Goal: Task Accomplishment & Management: Manage account settings

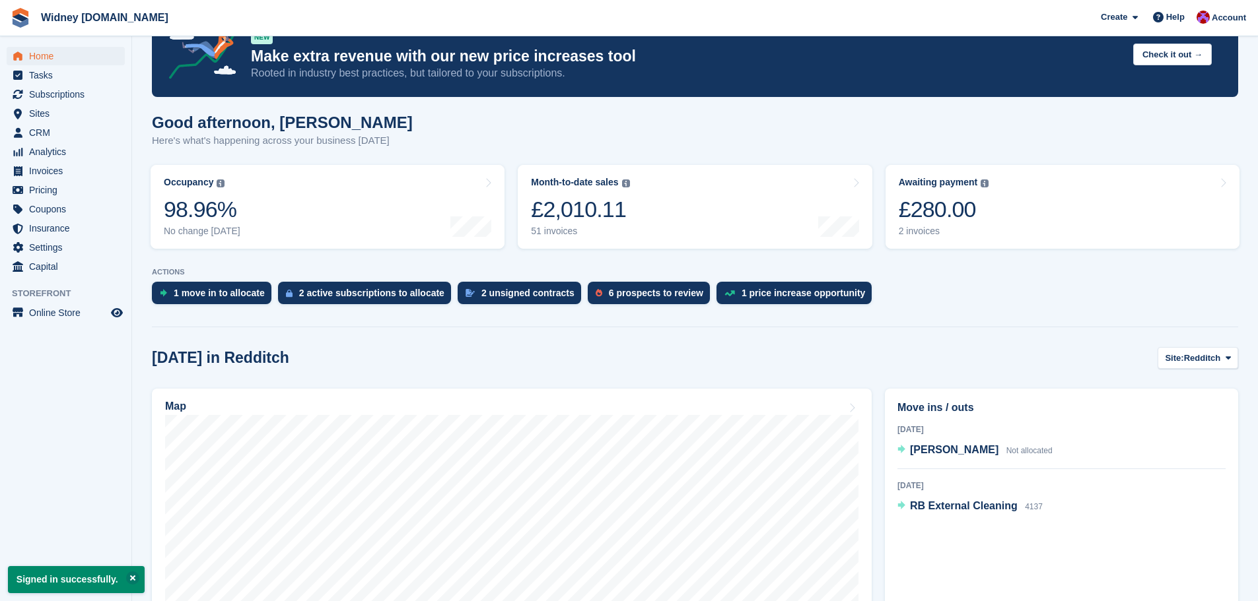
scroll to position [66, 0]
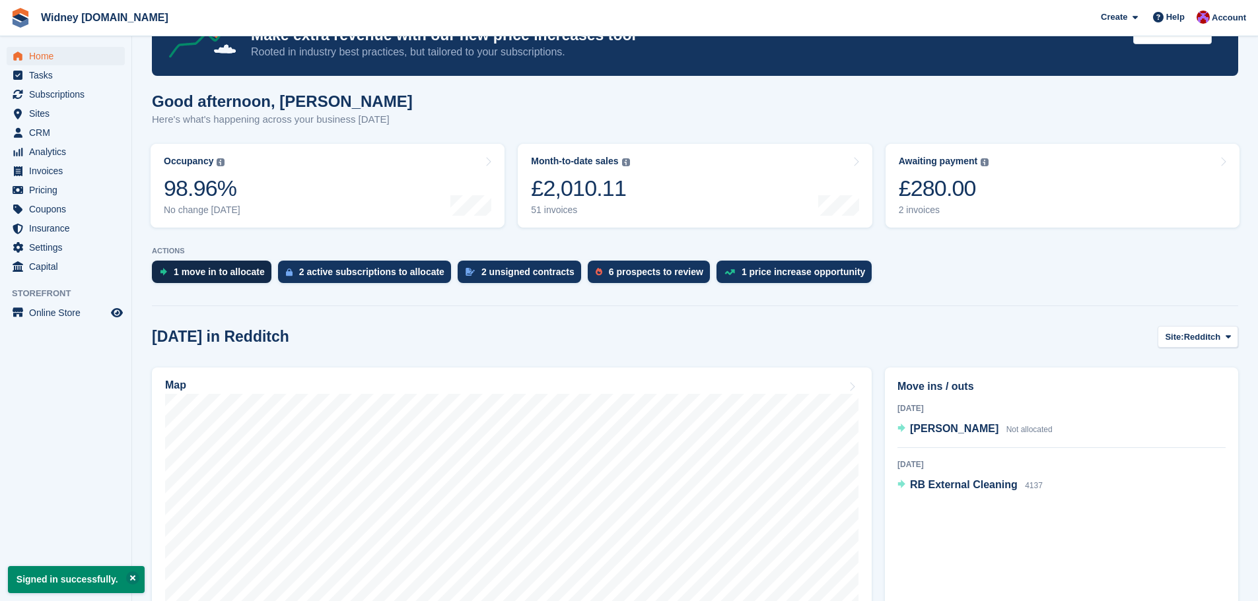
click at [231, 274] on div "1 move in to allocate" at bounding box center [219, 272] width 91 height 11
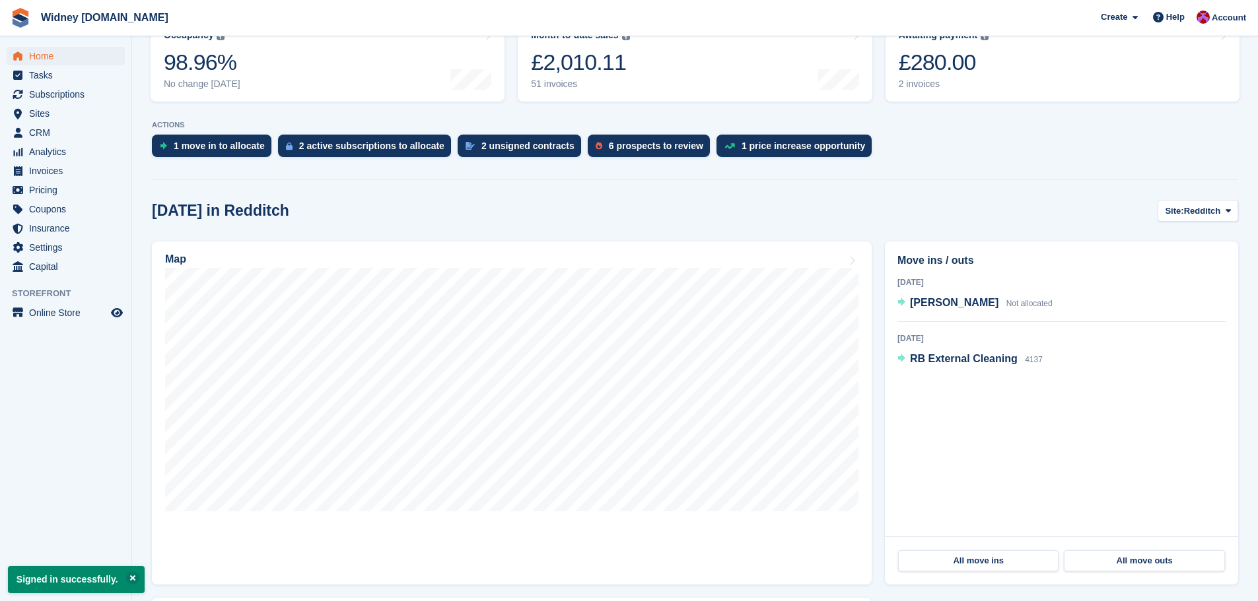
scroll to position [198, 0]
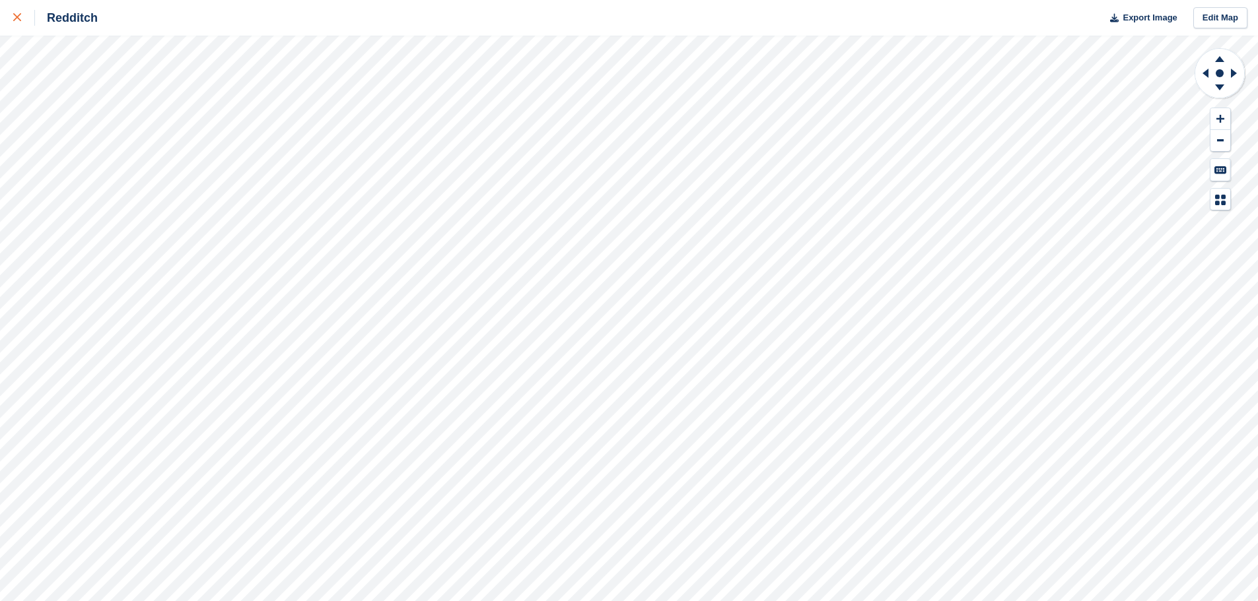
click at [20, 20] on icon at bounding box center [17, 17] width 8 height 8
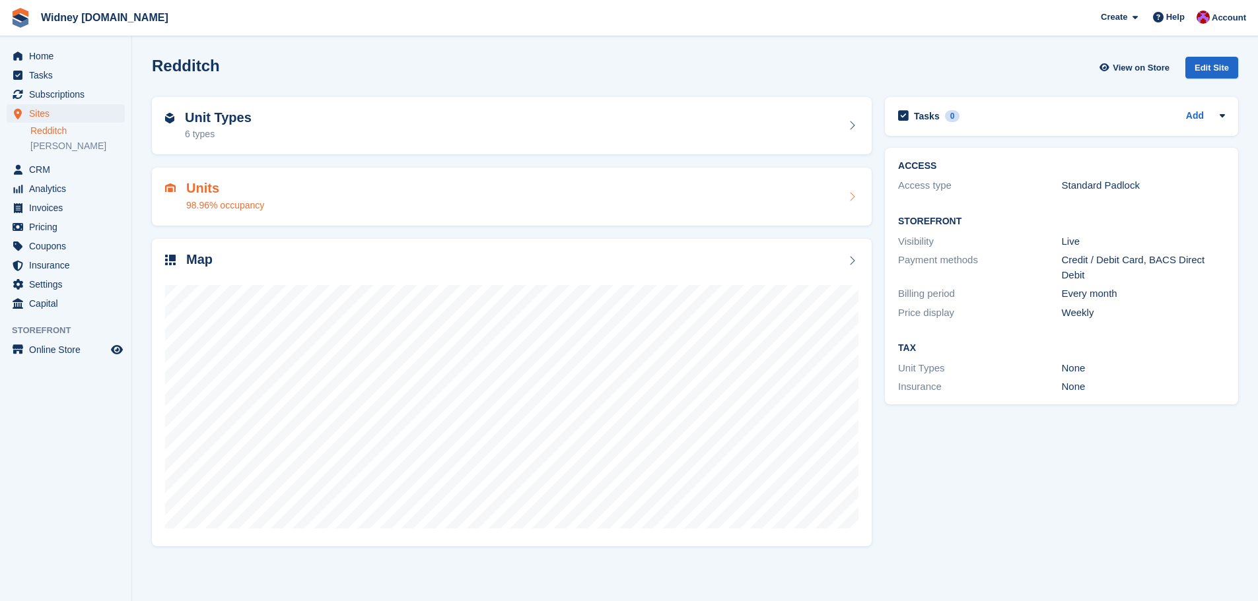
click at [199, 193] on h2 "Units" at bounding box center [225, 188] width 78 height 15
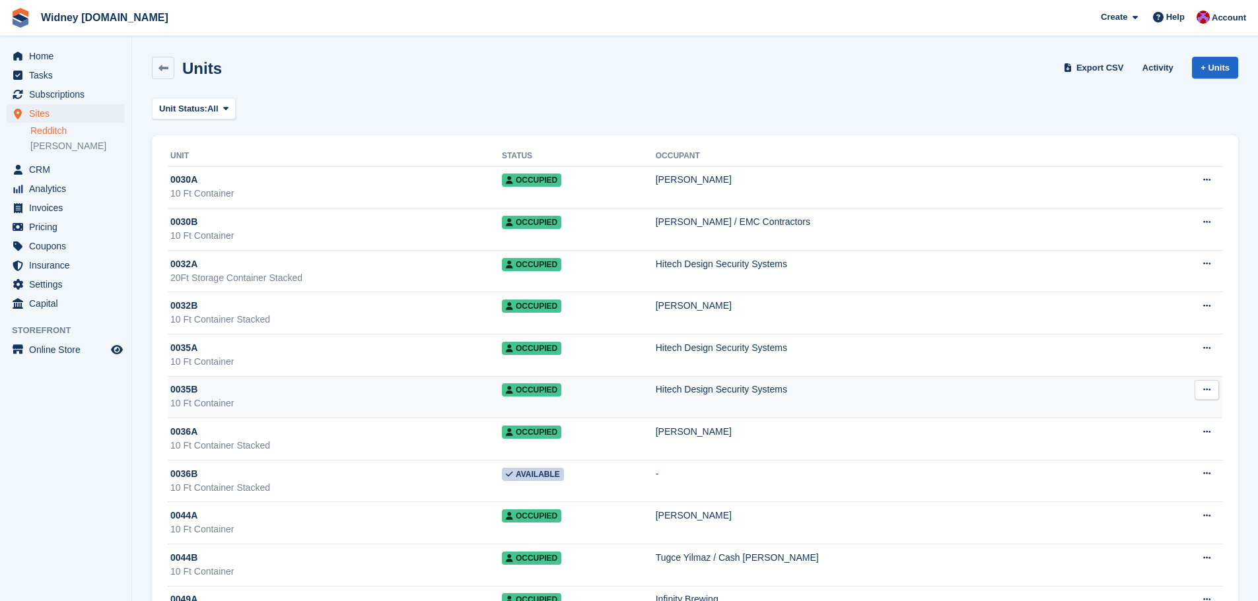
scroll to position [66, 0]
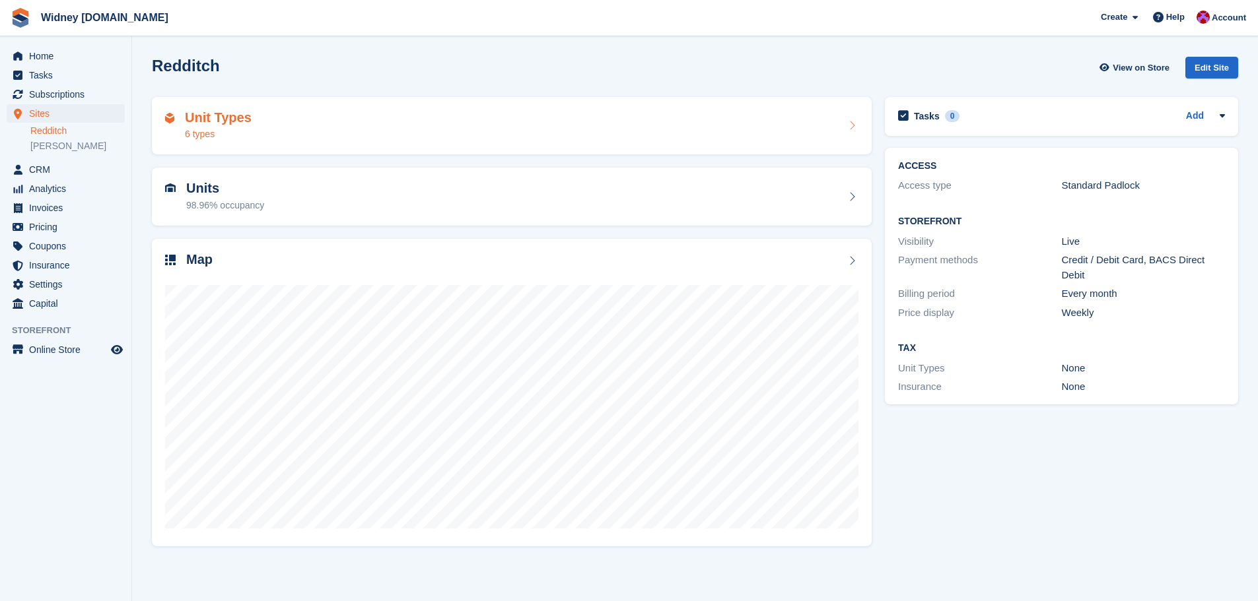
click at [207, 121] on h2 "Unit Types" at bounding box center [218, 117] width 67 height 15
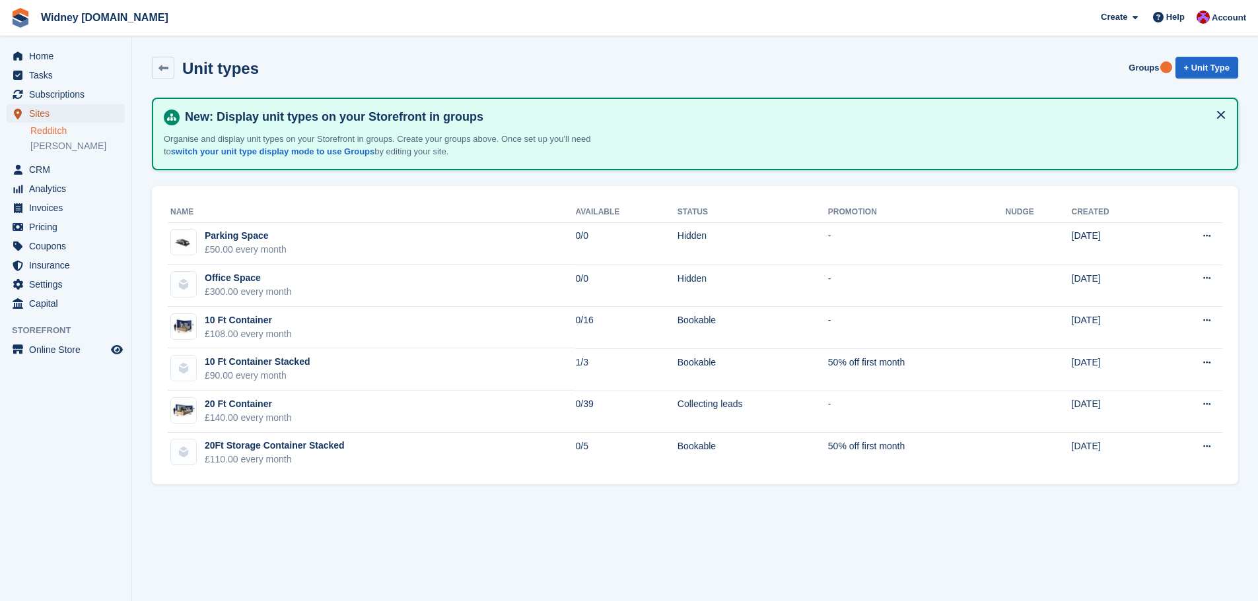
click at [41, 115] on span "Sites" at bounding box center [68, 113] width 79 height 18
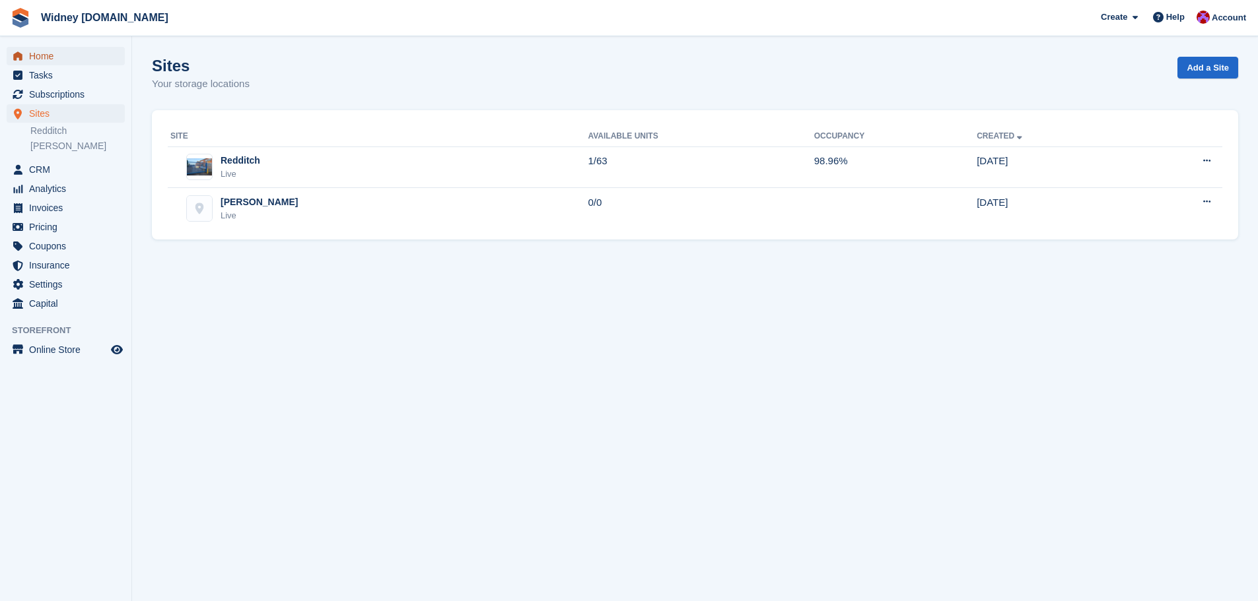
click at [38, 55] on span "Home" at bounding box center [68, 56] width 79 height 18
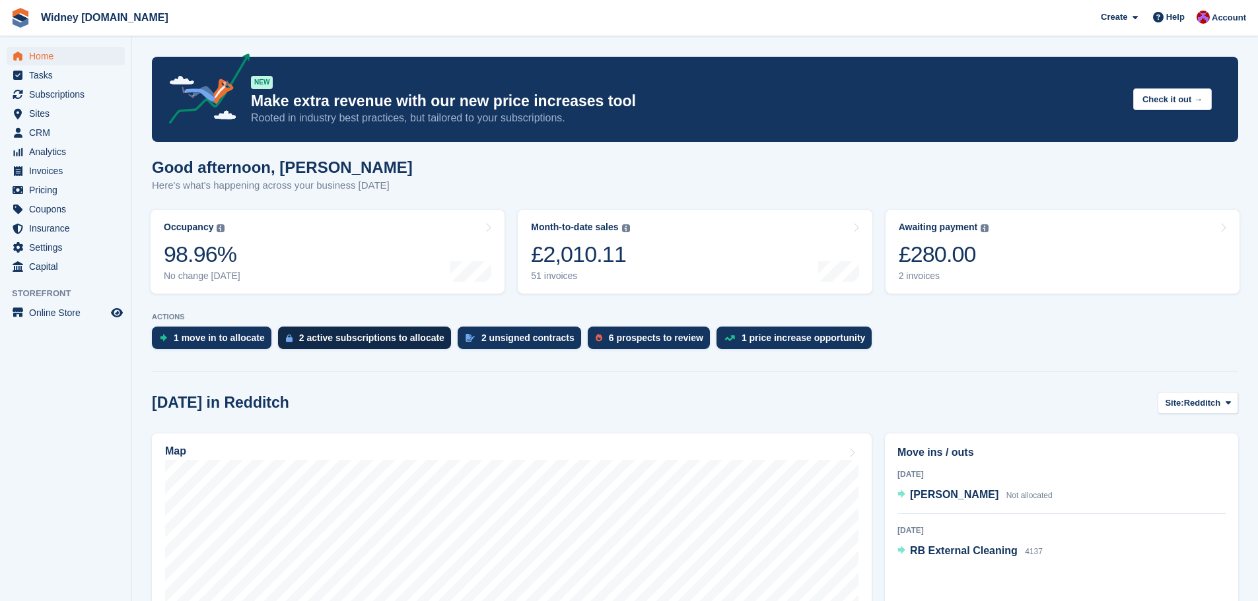
click at [345, 340] on div "2 active subscriptions to allocate" at bounding box center [371, 338] width 145 height 11
click at [347, 343] on div "2 active subscriptions to allocate" at bounding box center [371, 338] width 145 height 11
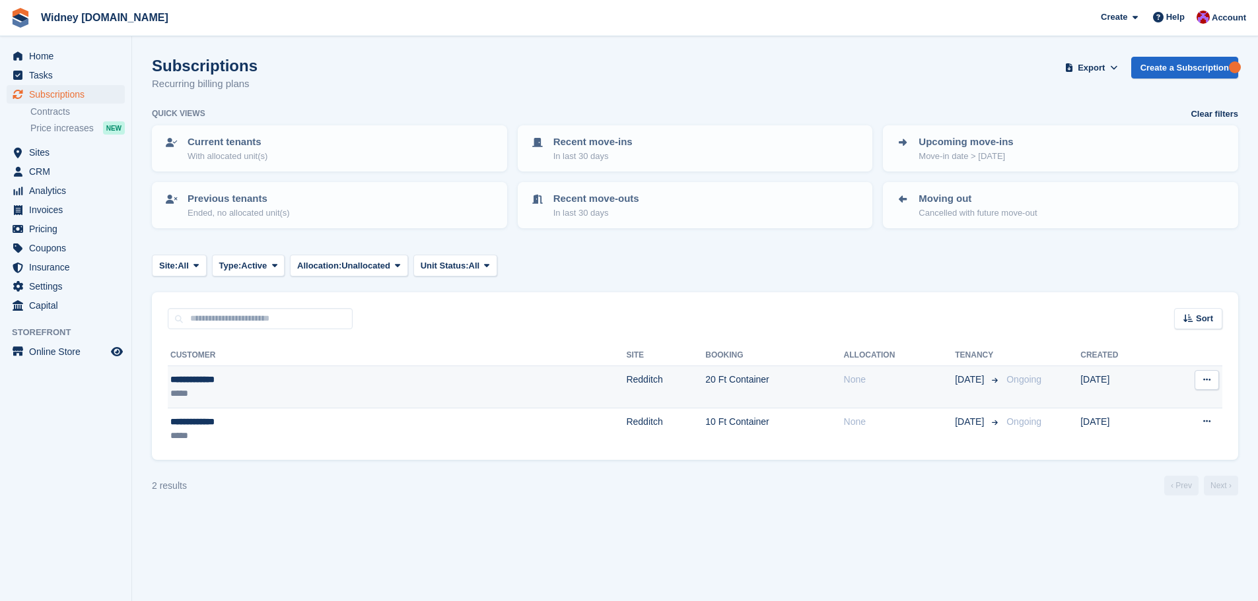
click at [1204, 379] on icon at bounding box center [1206, 380] width 7 height 9
click at [1149, 434] on p "Cancel subscription" at bounding box center [1155, 434] width 115 height 17
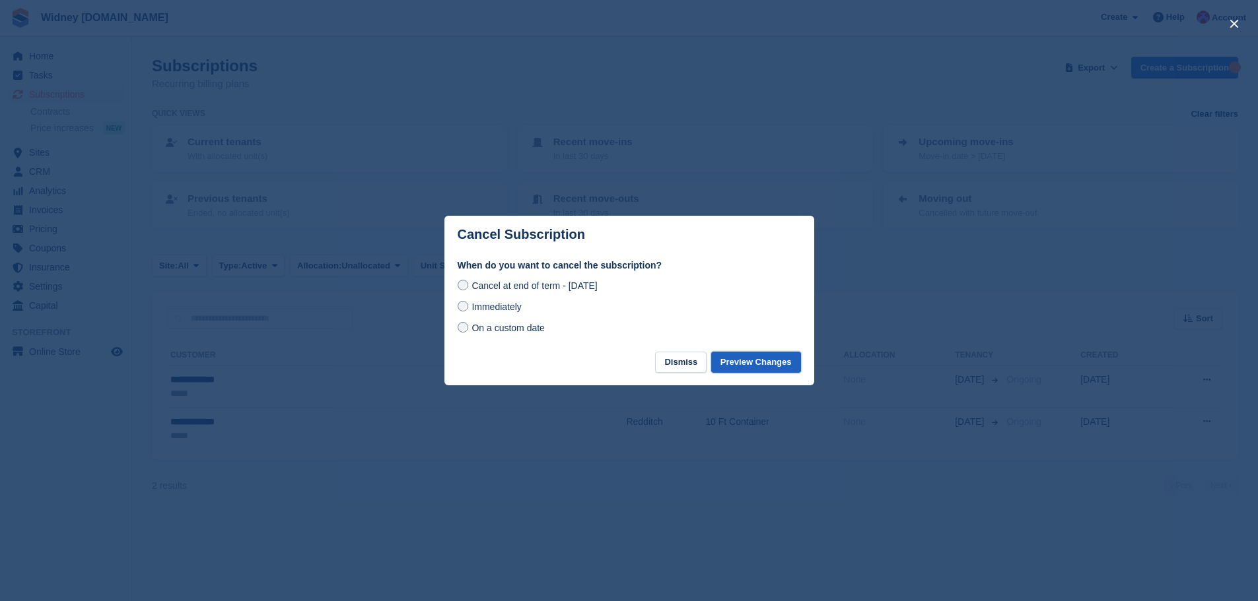
click at [730, 362] on button "Preview Changes" at bounding box center [756, 363] width 90 height 22
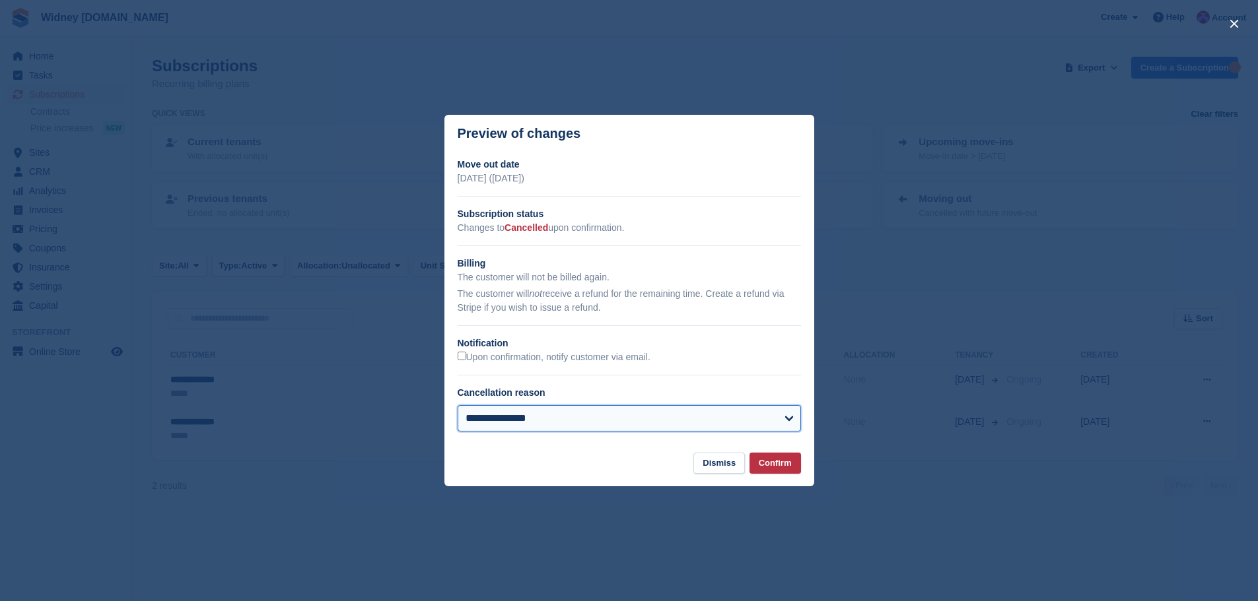
click at [790, 418] on select "**********" at bounding box center [629, 418] width 343 height 26
click at [320, 59] on div at bounding box center [629, 300] width 1258 height 601
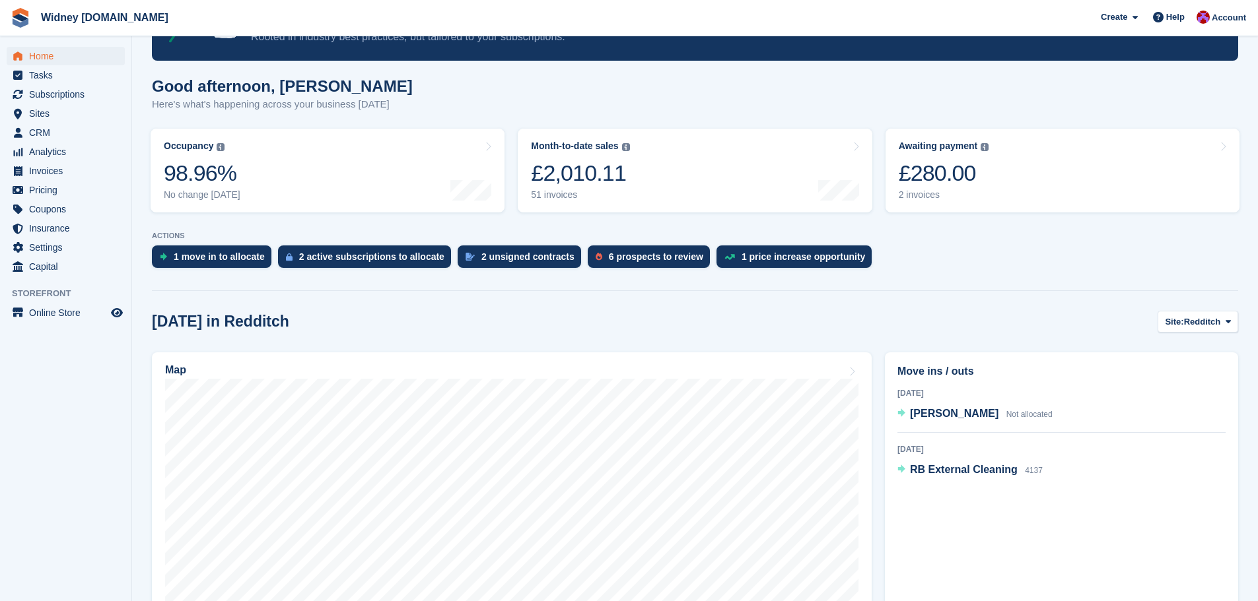
scroll to position [198, 0]
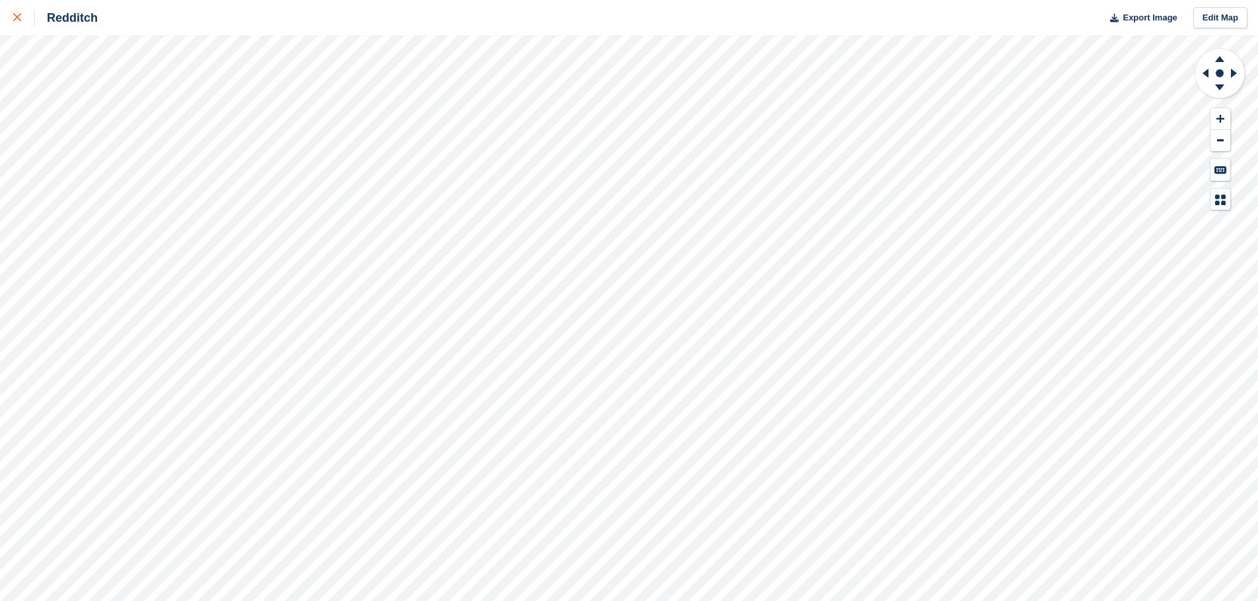
click at [17, 20] on icon at bounding box center [17, 17] width 8 height 8
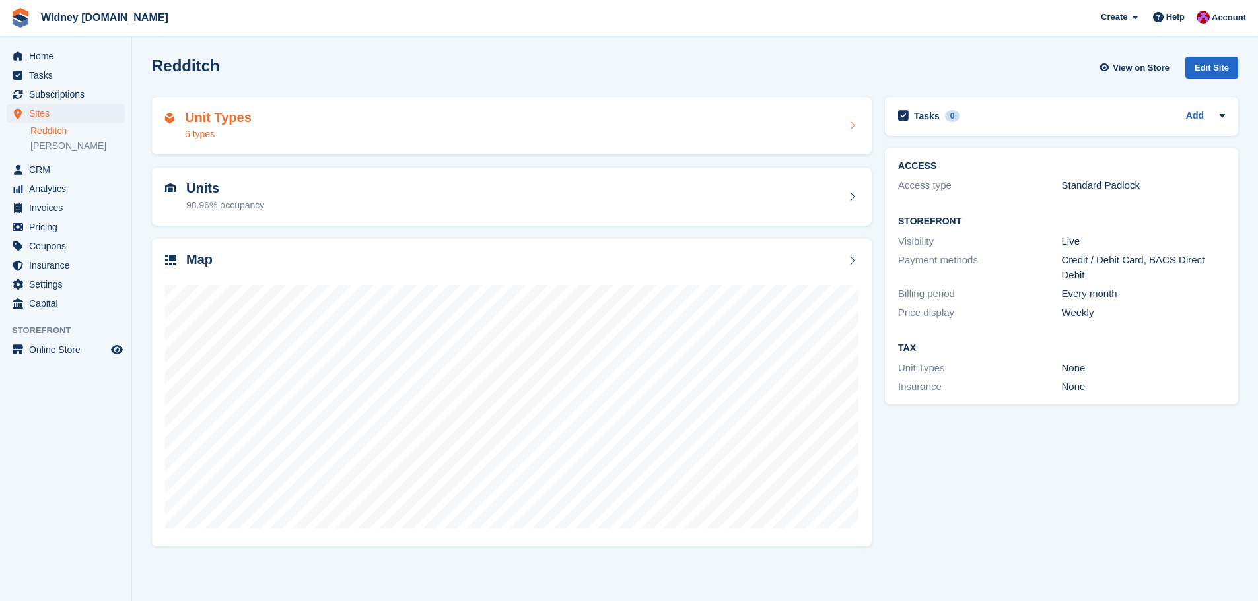
click at [236, 125] on h2 "Unit Types" at bounding box center [218, 117] width 67 height 15
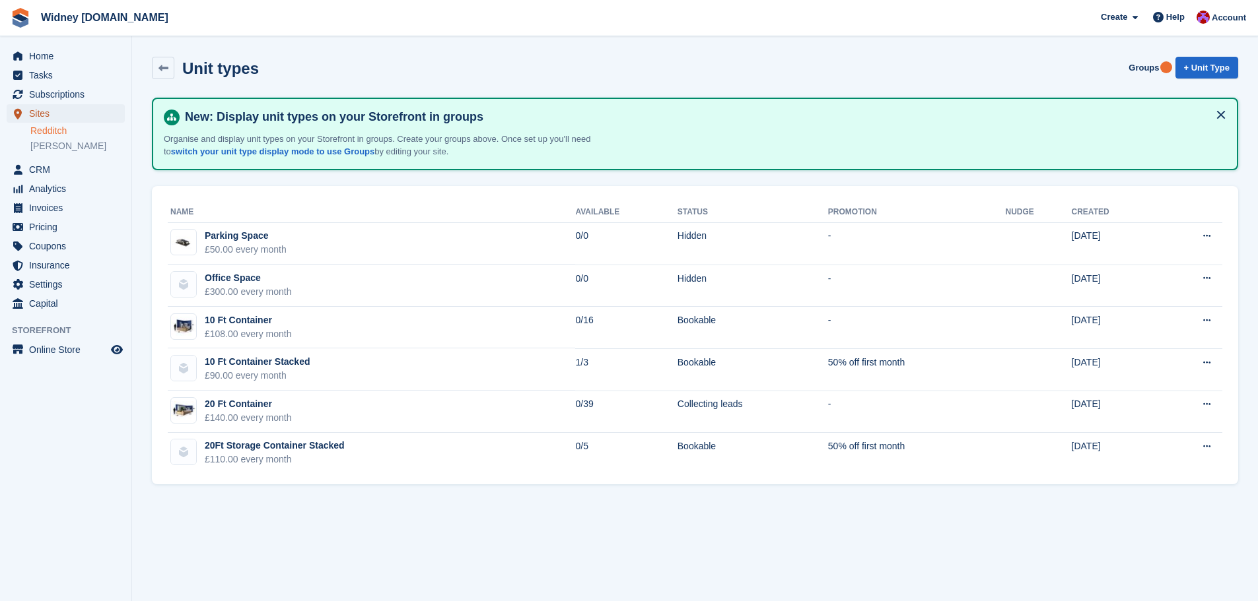
click at [33, 113] on span "Sites" at bounding box center [68, 113] width 79 height 18
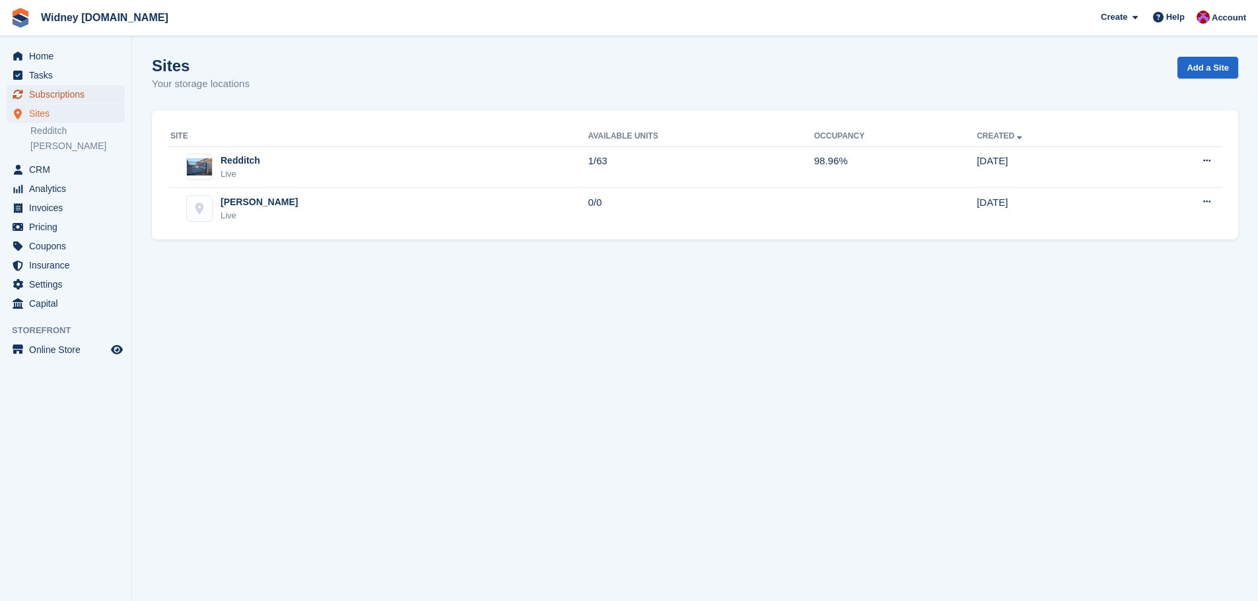
click at [44, 92] on span "Subscriptions" at bounding box center [68, 94] width 79 height 18
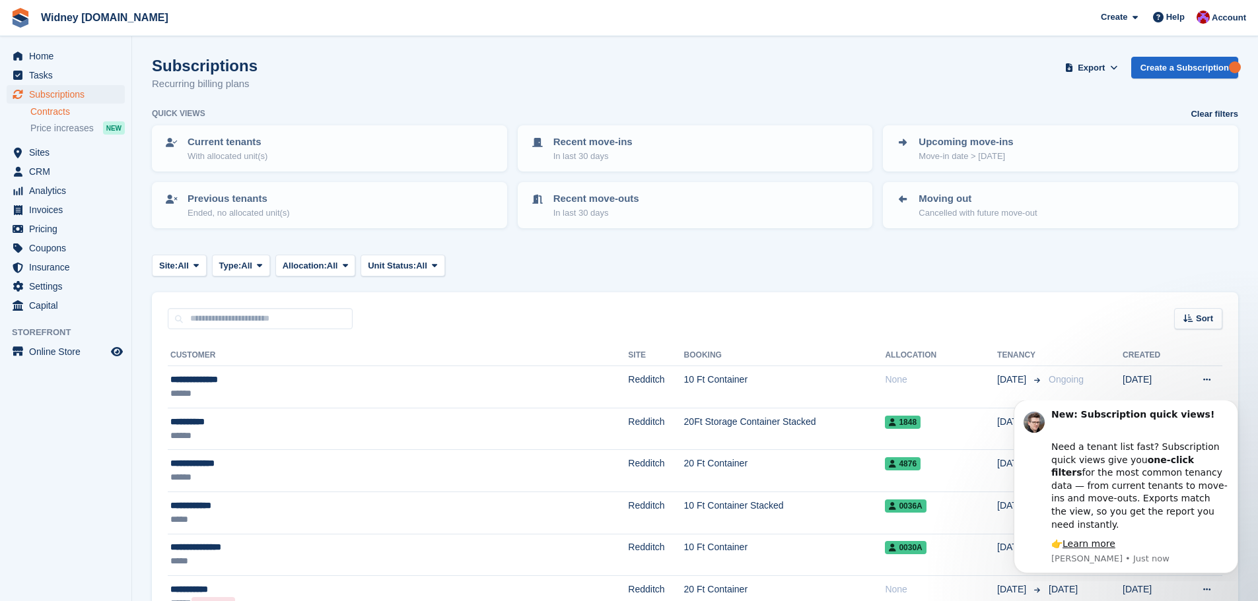
click at [63, 112] on link "Contracts" at bounding box center [77, 112] width 94 height 13
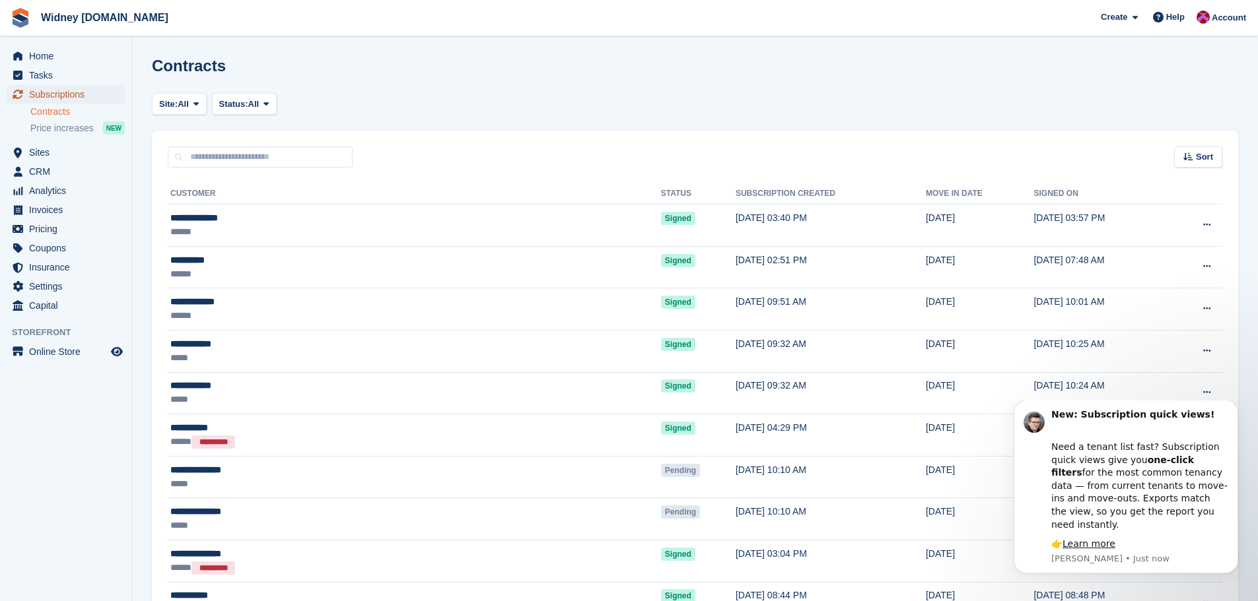
click at [49, 96] on span "Subscriptions" at bounding box center [68, 94] width 79 height 18
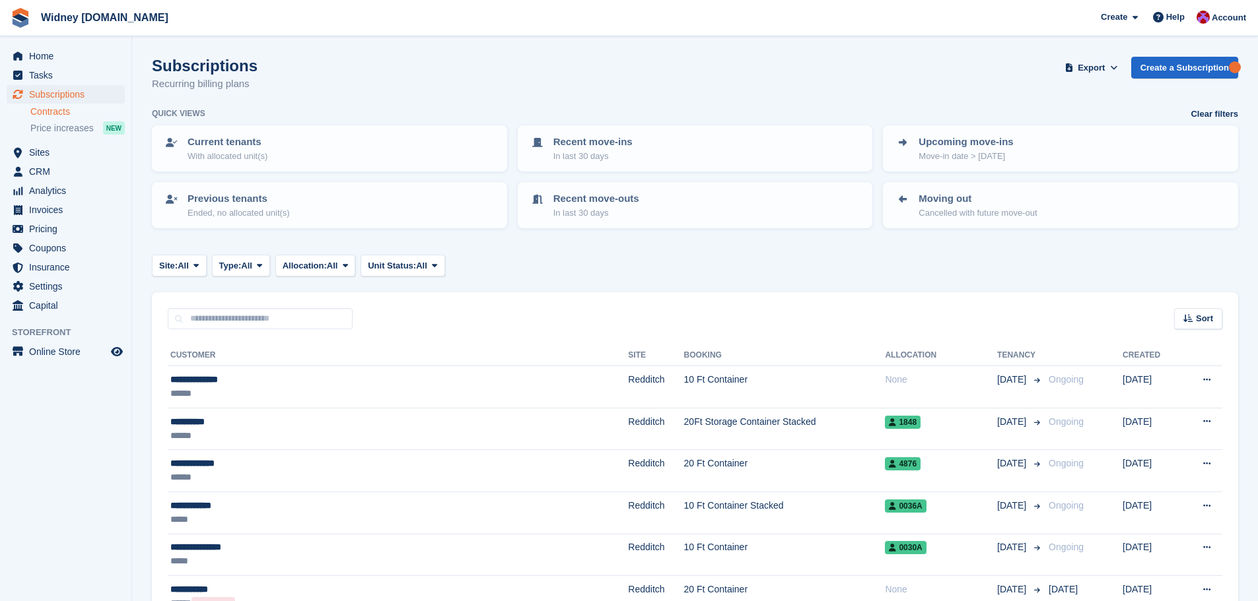
click at [59, 115] on link "Contracts" at bounding box center [77, 112] width 94 height 13
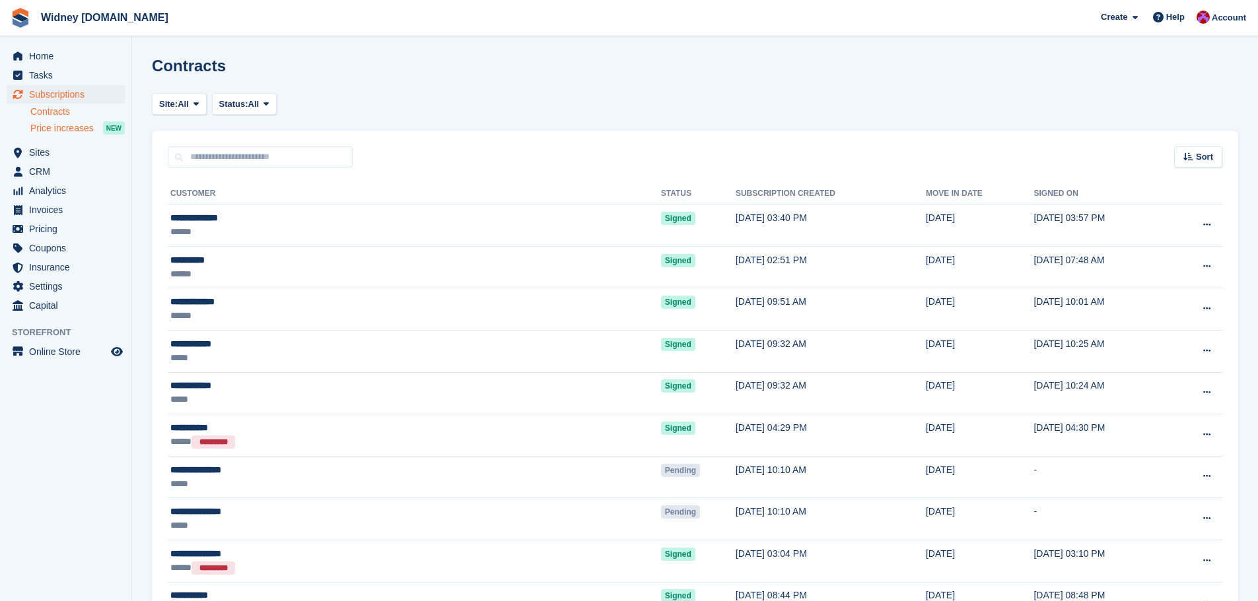
click at [56, 131] on span "Price increases" at bounding box center [61, 128] width 63 height 13
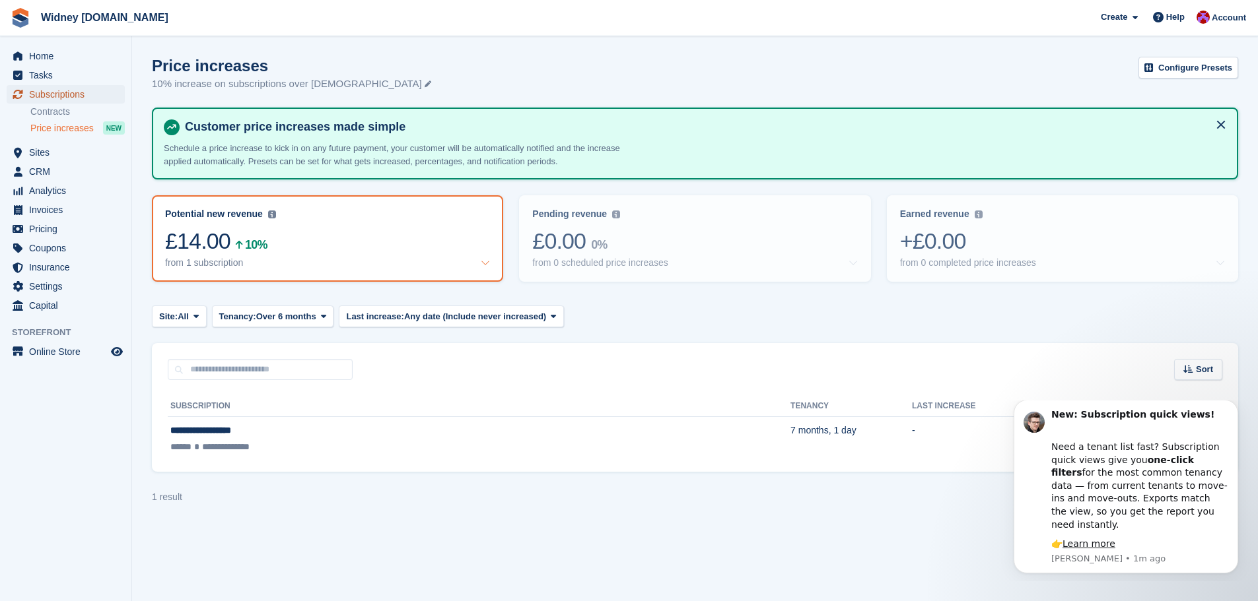
click at [56, 93] on span "Subscriptions" at bounding box center [68, 94] width 79 height 18
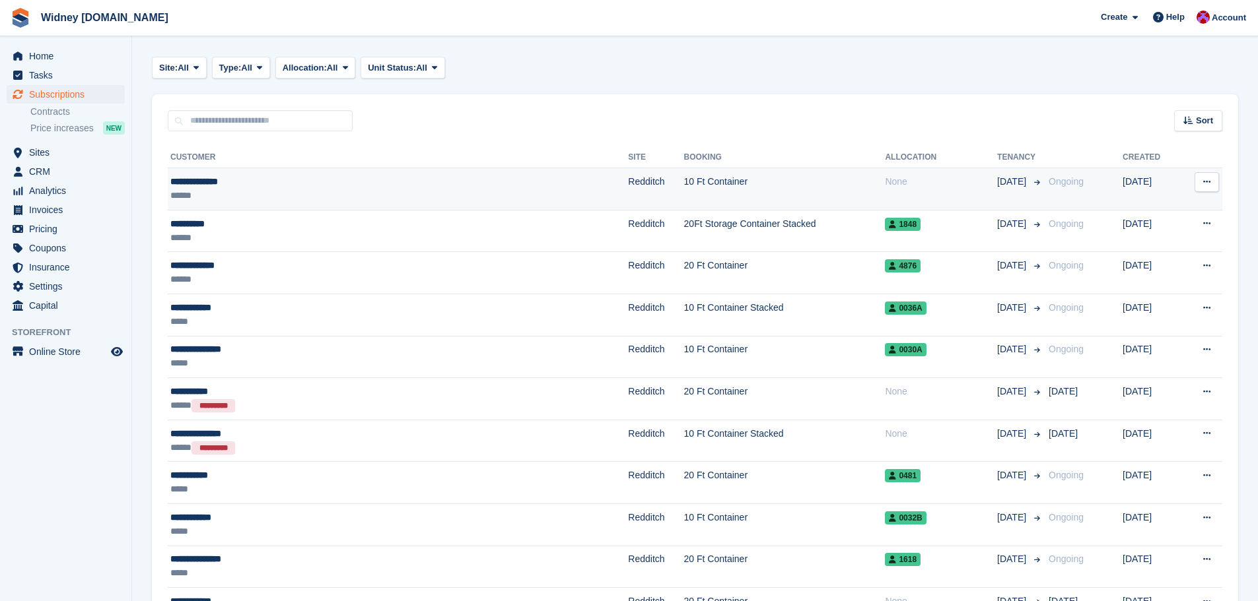
scroll to position [81, 0]
